Goal: Task Accomplishment & Management: Manage account settings

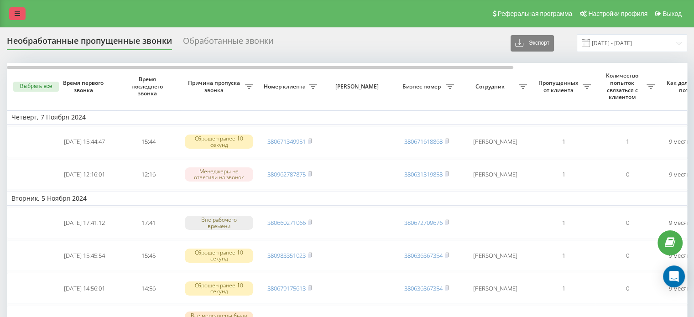
click at [16, 14] on icon at bounding box center [17, 13] width 5 height 6
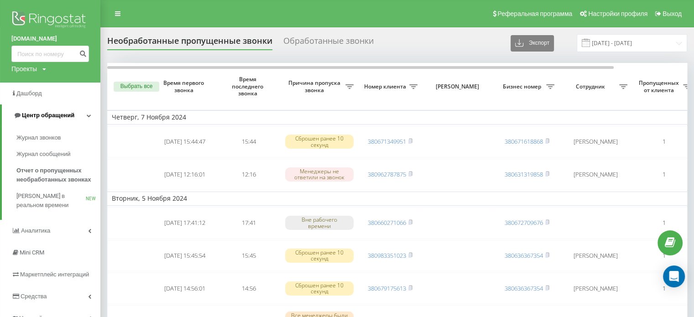
click at [39, 115] on span "Центр обращений" at bounding box center [48, 115] width 52 height 7
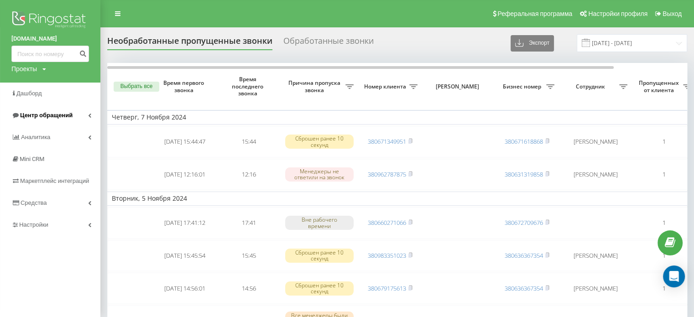
click at [39, 115] on span "Центр обращений" at bounding box center [46, 115] width 52 height 7
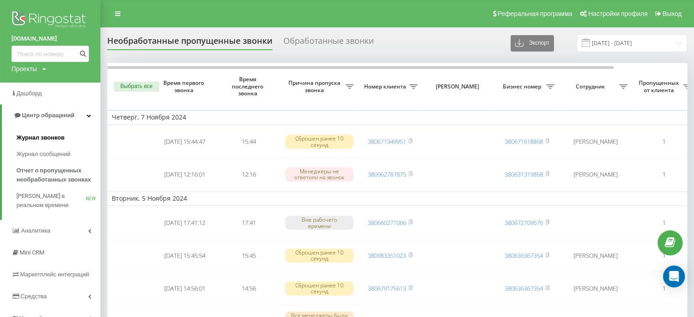
click at [40, 131] on link "Журнал звонков" at bounding box center [58, 138] width 84 height 16
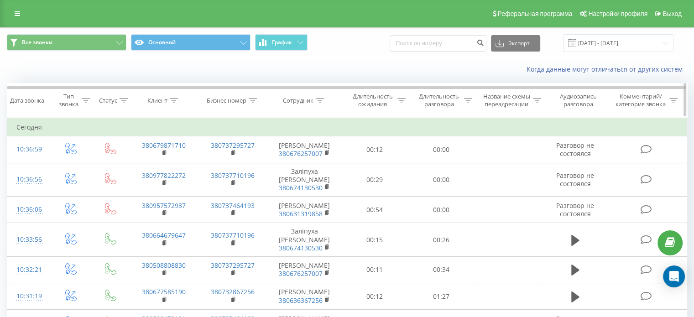
click at [433, 96] on div "Длительность разговора" at bounding box center [439, 101] width 46 height 16
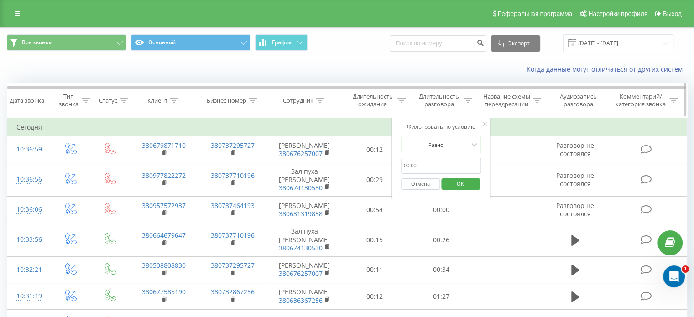
click at [514, 95] on div "Название схемы переадресации" at bounding box center [507, 101] width 48 height 16
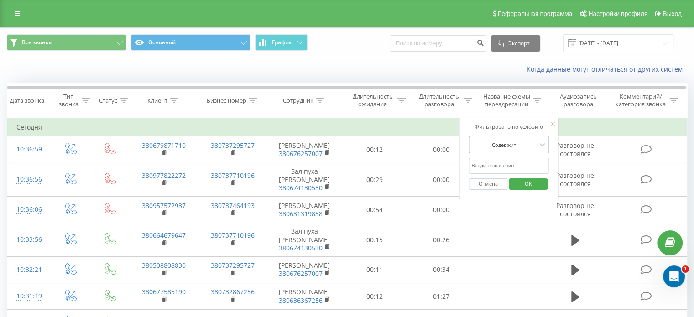
click at [512, 148] on div at bounding box center [503, 145] width 65 height 9
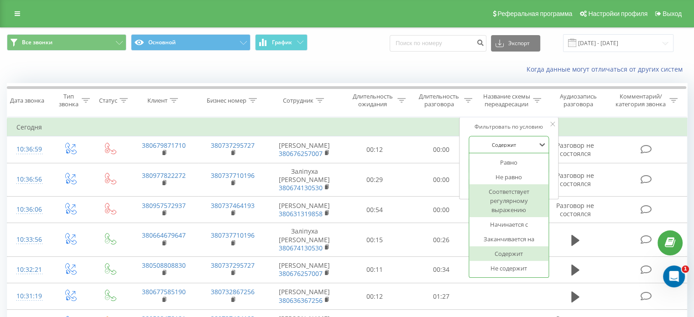
click at [512, 208] on div "Соответствует регулярному выражению" at bounding box center [508, 200] width 79 height 33
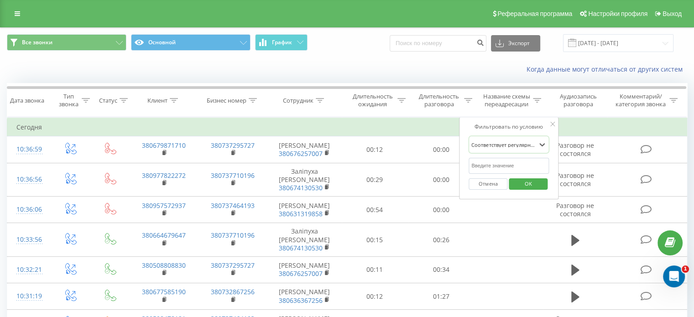
click at [500, 158] on input "text" at bounding box center [509, 166] width 80 height 16
type input "/"
type input ".+"
click at [529, 182] on span "OK" at bounding box center [529, 184] width 26 height 14
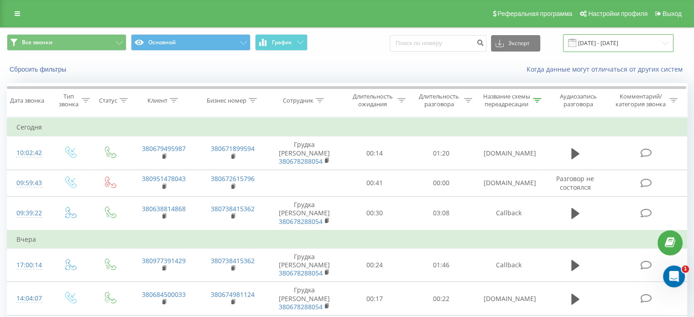
click at [591, 40] on input "20.07.2025 - 20.08.2025" at bounding box center [618, 43] width 110 height 18
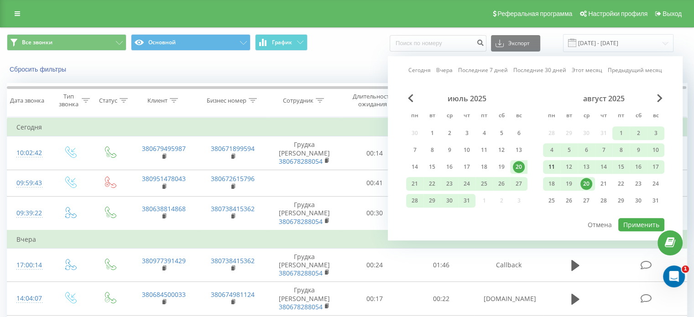
click at [548, 163] on div "11" at bounding box center [552, 167] width 12 height 12
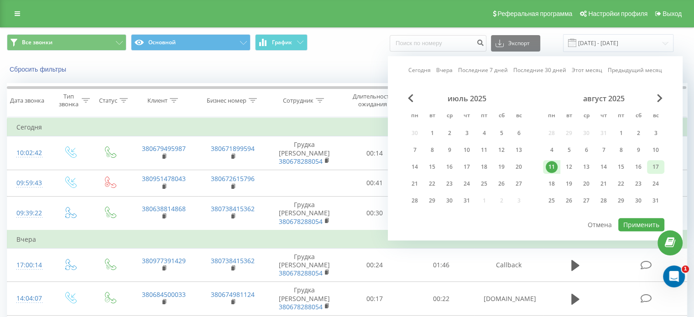
click at [657, 167] on div "17" at bounding box center [656, 167] width 12 height 12
click at [639, 220] on button "Применить" at bounding box center [641, 224] width 46 height 13
type input "11.08.2025 - 17.08.2025"
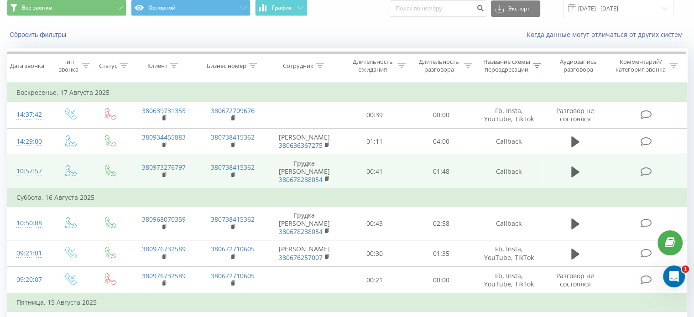
scroll to position [91, 0]
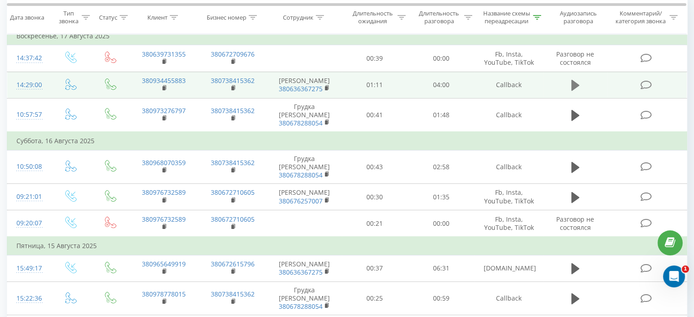
click at [573, 87] on icon at bounding box center [575, 85] width 8 height 11
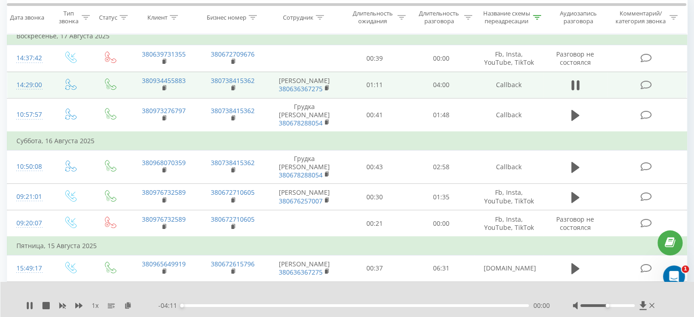
drag, startPoint x: 608, startPoint y: 309, endPoint x: 623, endPoint y: 306, distance: 15.7
click at [623, 306] on div at bounding box center [615, 305] width 84 height 9
click at [620, 306] on div at bounding box center [607, 305] width 54 height 3
click at [253, 305] on div "00:04" at bounding box center [355, 305] width 347 height 3
drag, startPoint x: 628, startPoint y: 304, endPoint x: 639, endPoint y: 305, distance: 11.4
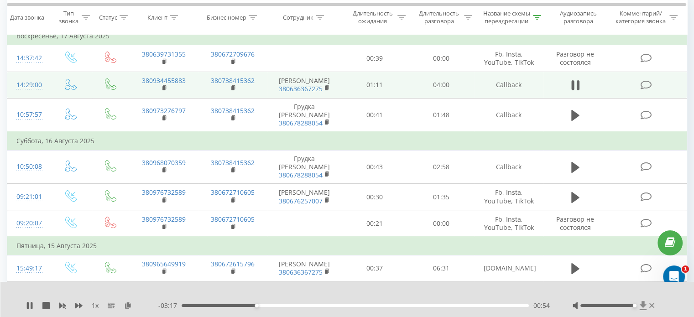
click at [639, 305] on div at bounding box center [615, 305] width 84 height 9
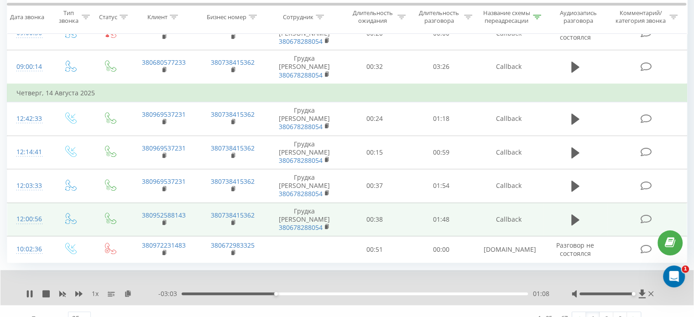
scroll to position [752, 0]
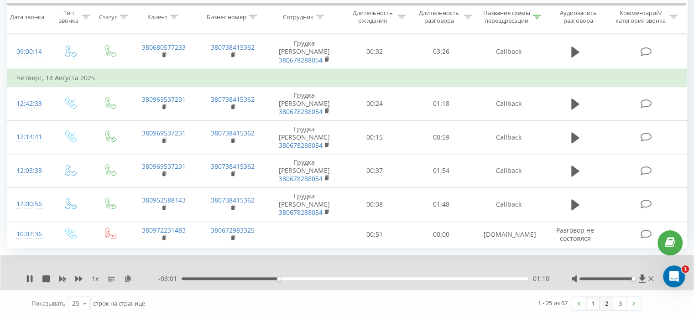
click at [610, 305] on link "2" at bounding box center [607, 303] width 14 height 13
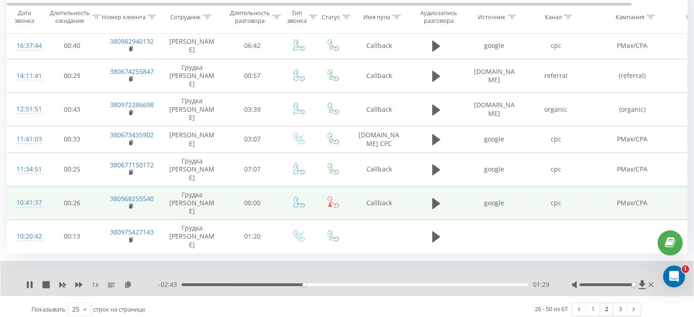
scroll to position [712, 0]
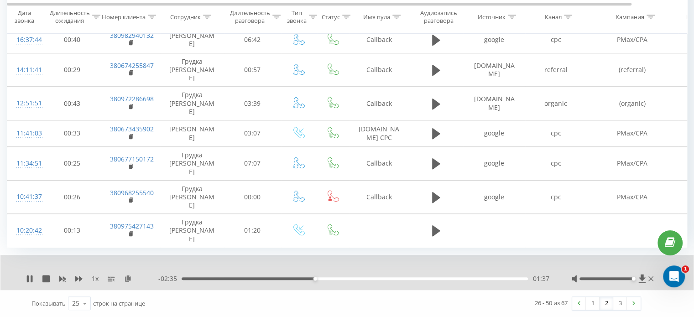
click at [369, 284] on div "1 x - 02:35 01:37 01:37" at bounding box center [346, 272] width 693 height 35
click at [369, 280] on div "02:16" at bounding box center [355, 278] width 346 height 3
click at [32, 277] on icon at bounding box center [32, 278] width 2 height 7
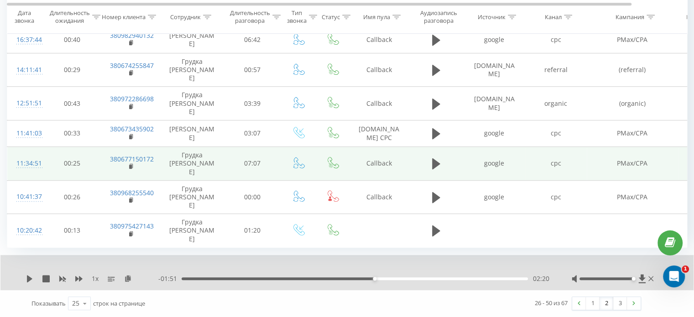
click at [425, 164] on td at bounding box center [436, 164] width 55 height 34
click at [434, 162] on icon at bounding box center [436, 163] width 8 height 11
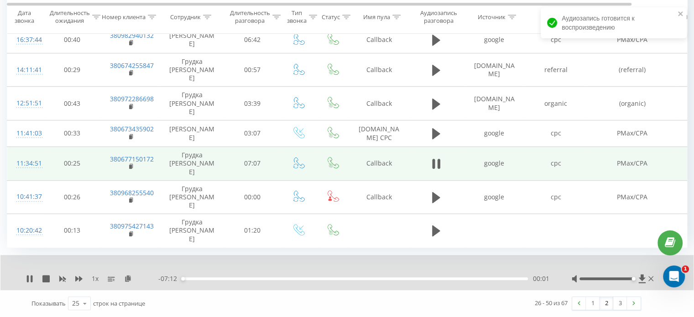
click at [237, 280] on div "00:01" at bounding box center [355, 278] width 346 height 3
click at [30, 282] on icon at bounding box center [29, 278] width 7 height 7
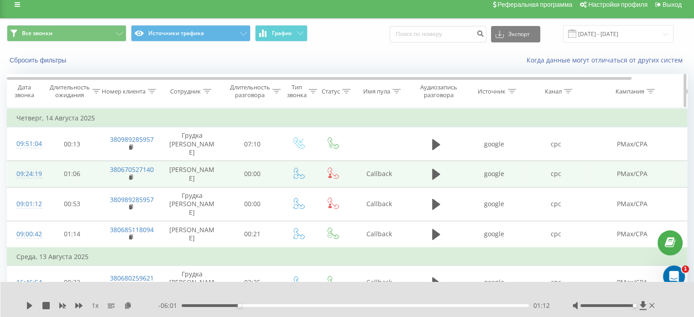
scroll to position [0, 0]
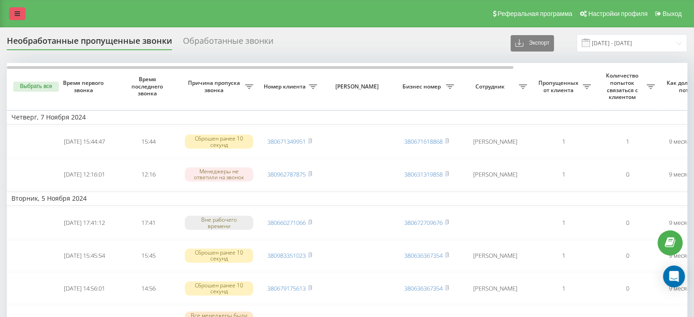
click at [16, 16] on icon at bounding box center [17, 13] width 5 height 6
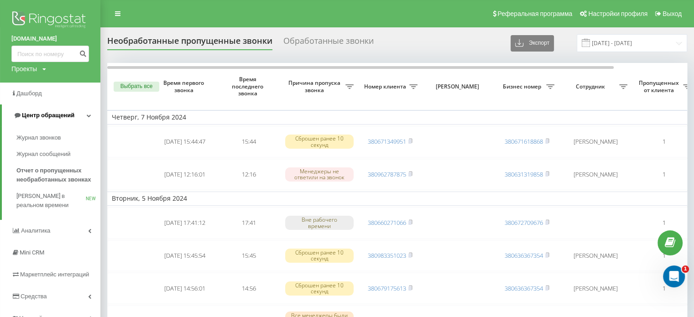
click at [71, 113] on span "Центр обращений" at bounding box center [48, 115] width 52 height 7
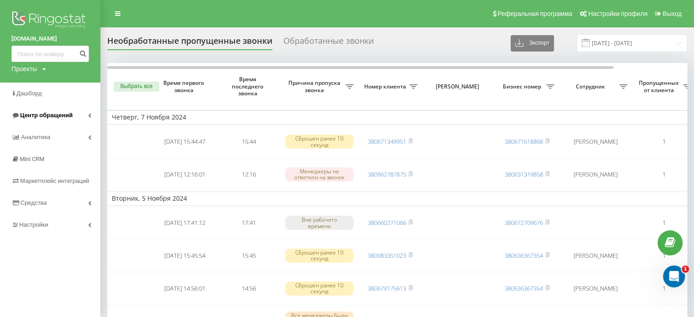
click at [71, 113] on link "Центр обращений" at bounding box center [50, 116] width 100 height 22
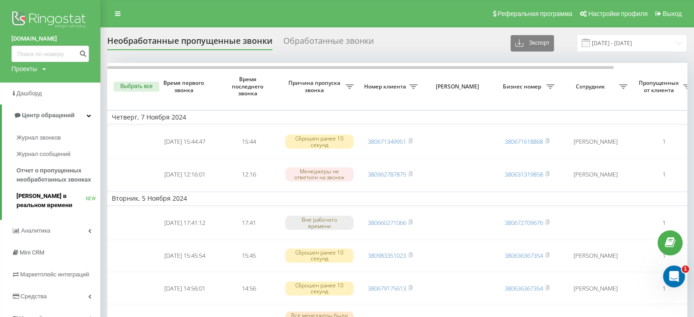
scroll to position [183, 0]
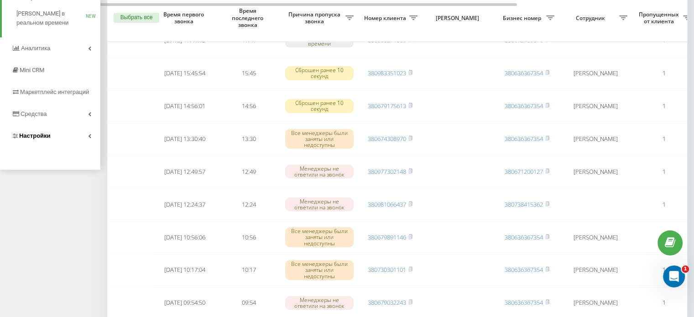
click at [58, 127] on link "Настройки" at bounding box center [50, 136] width 100 height 22
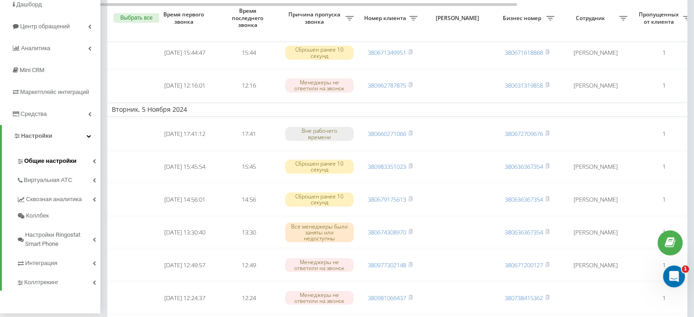
click at [67, 153] on link "Общие настройки" at bounding box center [58, 159] width 84 height 19
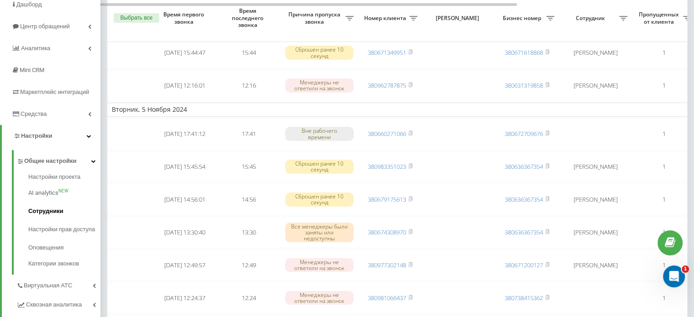
click at [57, 211] on span "Сотрудники" at bounding box center [45, 211] width 35 height 9
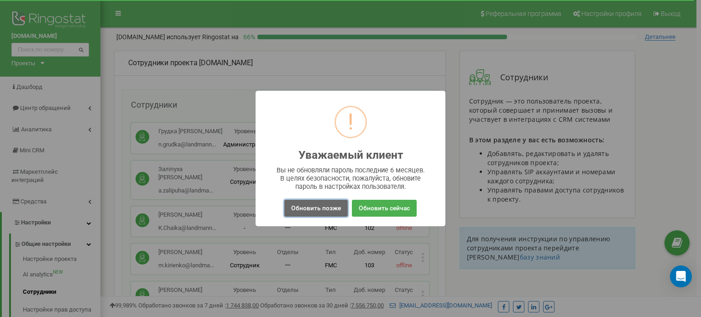
click at [334, 206] on button "Обновить позже" at bounding box center [315, 208] width 63 height 17
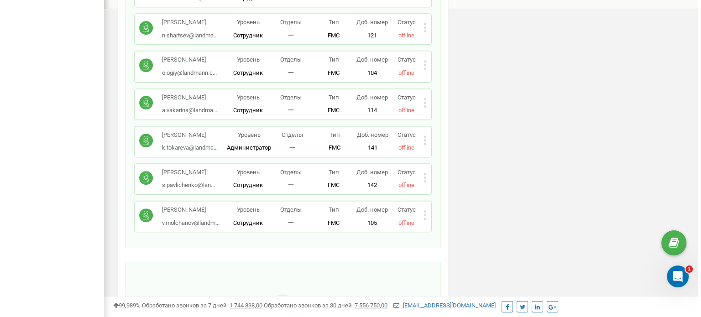
scroll to position [593, 0]
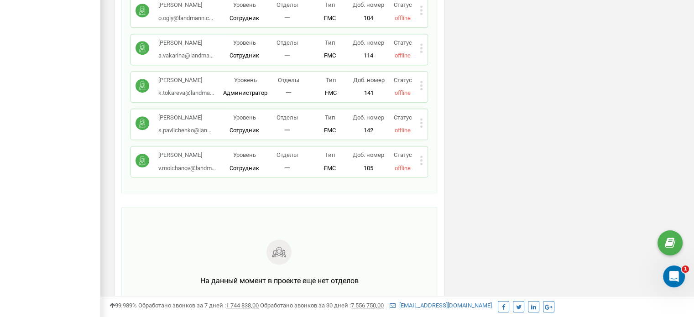
click at [423, 90] on icon at bounding box center [421, 86] width 3 height 10
click at [439, 117] on span "Удалить сотрудника" at bounding box center [463, 114] width 62 height 6
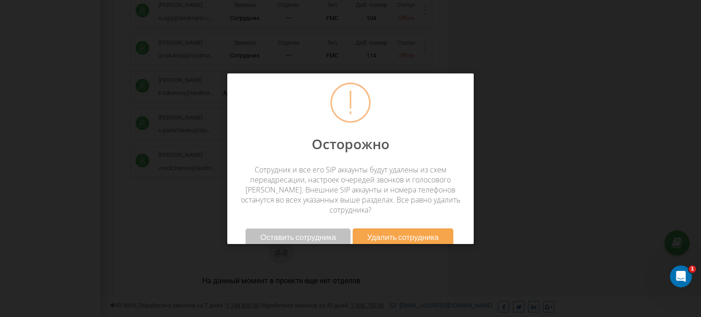
click at [390, 232] on span "Удалить сотрудника" at bounding box center [403, 237] width 72 height 10
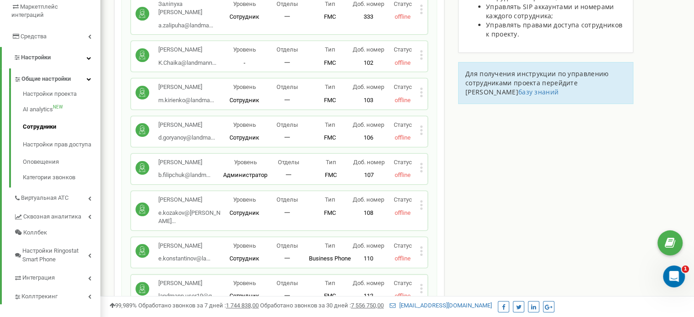
scroll to position [0, 0]
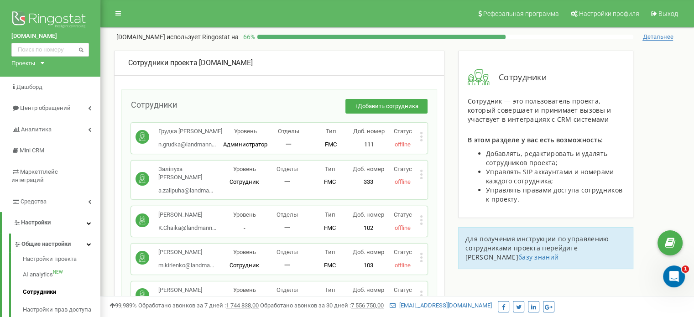
click at [245, 68] on div "Сотрудники проекта [DOMAIN_NAME]" at bounding box center [279, 63] width 302 height 10
